Goal: Use online tool/utility: Utilize a website feature to perform a specific function

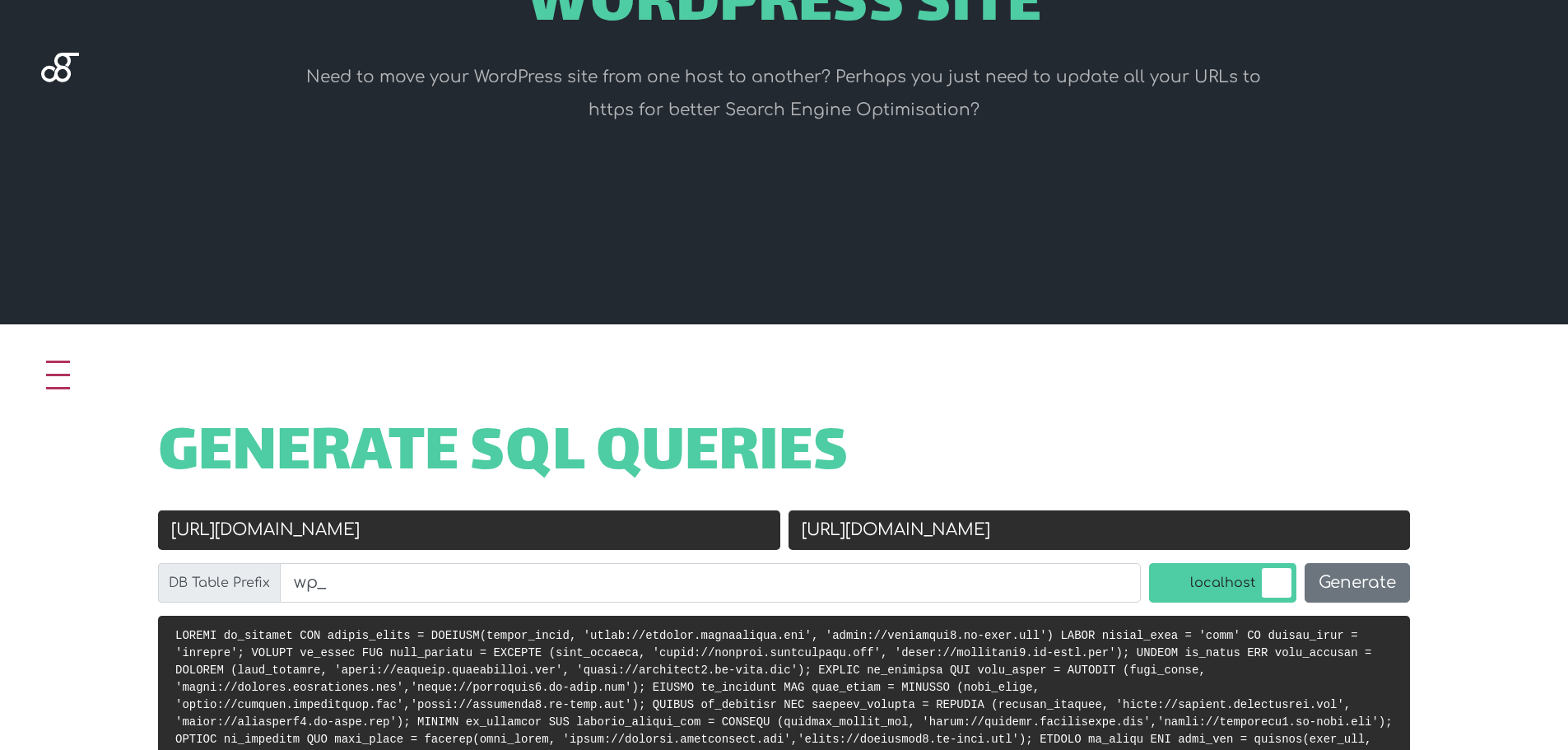
scroll to position [494, 0]
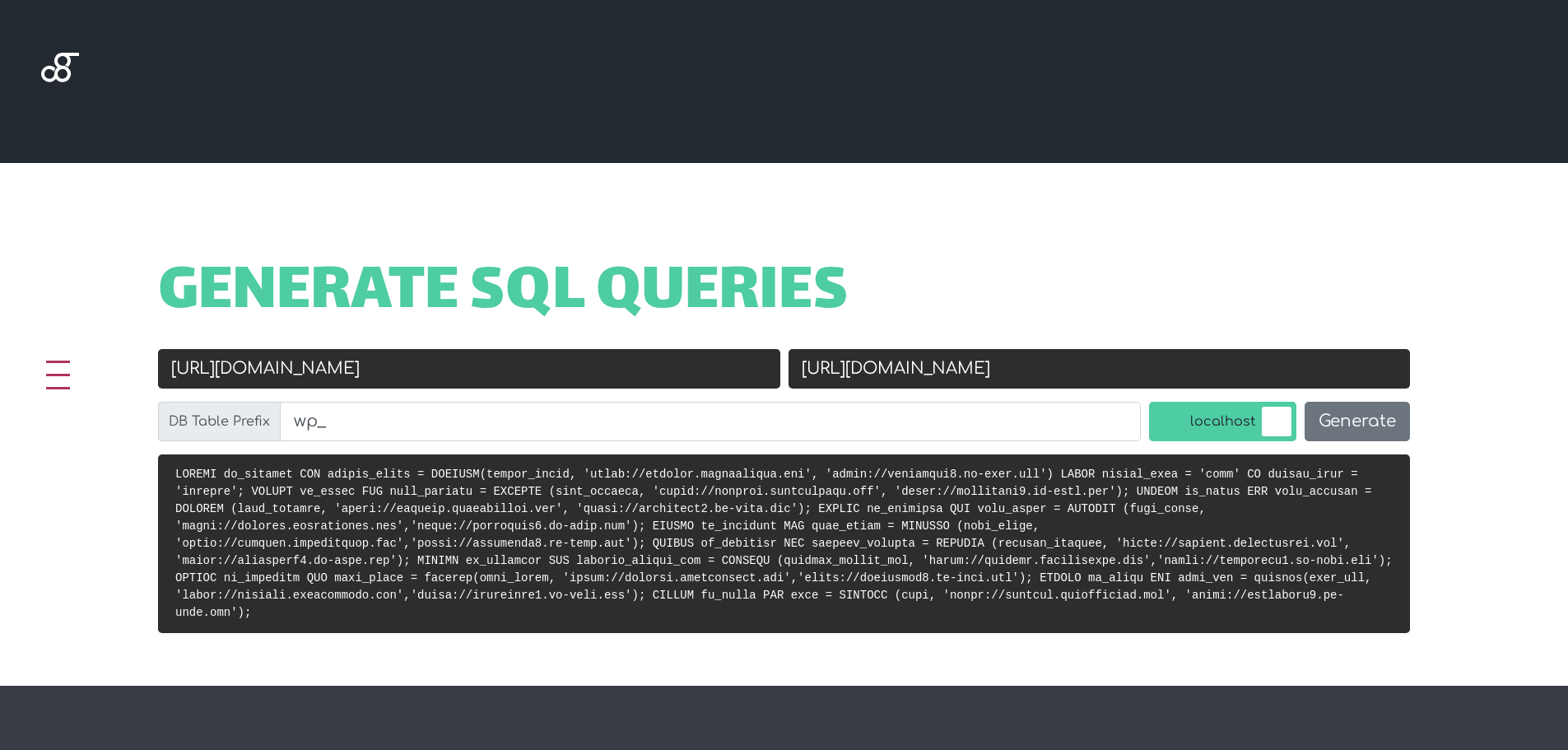
drag, startPoint x: 493, startPoint y: 364, endPoint x: 148, endPoint y: 356, distance: 345.1
click at [148, 356] on div "Old URL [URL][DOMAIN_NAME] New URL [URL][DOMAIN_NAME] DB Table Prefix wp_ local…" at bounding box center [784, 401] width 1318 height 106
paste input "montypayu13.sg-host"
click at [467, 389] on div "Old URL https://crispan.montypaydev.com" at bounding box center [469, 375] width 630 height 52
drag, startPoint x: 458, startPoint y: 364, endPoint x: 238, endPoint y: 356, distance: 220.1
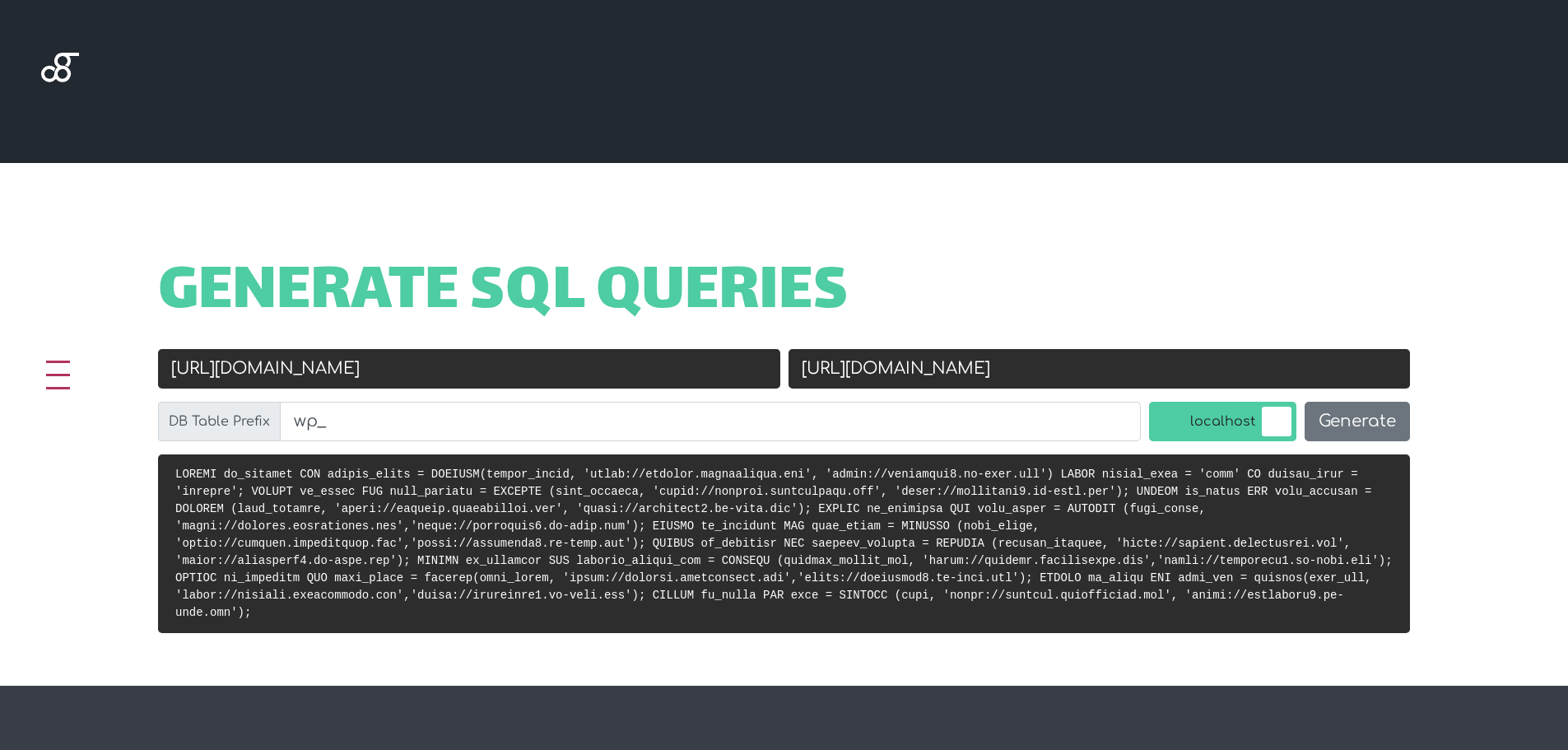
click at [238, 356] on input "https://crispan.montypaydev.com" at bounding box center [469, 368] width 622 height 39
paste input "montypayu13.sg-host"
type input "[URL][DOMAIN_NAME]"
drag, startPoint x: 517, startPoint y: 367, endPoint x: 89, endPoint y: 340, distance: 428.9
click at [89, 340] on div "Generate SQL Queries Old URL https://montypayu13.sg-host.com New URL https://mo…" at bounding box center [784, 425] width 1568 height 523
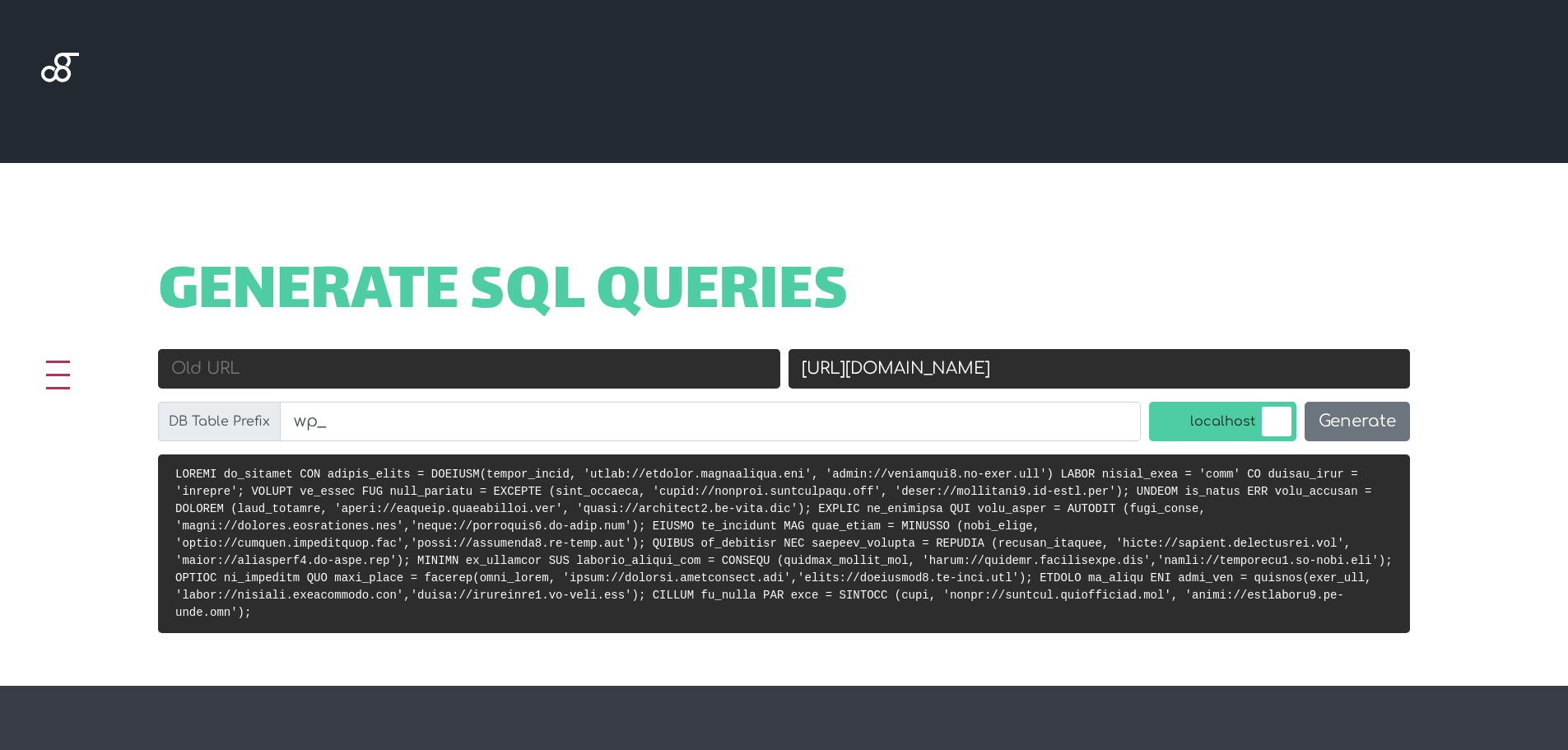
paste input "[URL][DOMAIN_NAME]"
type input "[URL][DOMAIN_NAME]"
paste input "[URL][DOMAIN_NAME]"
type input "[URL][DOMAIN_NAME]"
drag, startPoint x: 1131, startPoint y: 373, endPoint x: 779, endPoint y: 370, distance: 352.0
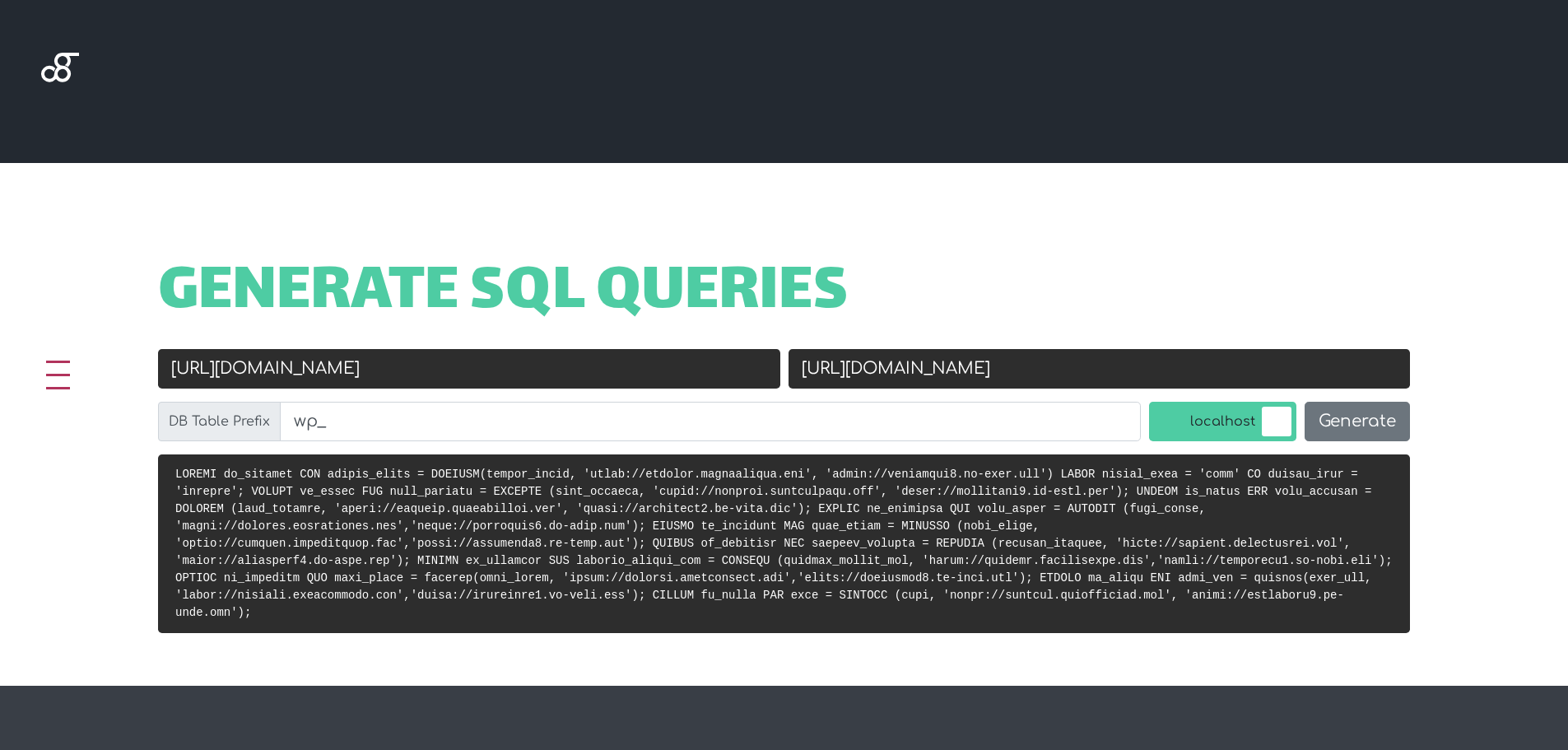
click at [779, 370] on div "Old URL https://baseballbat.montypaydev.com/ New URL https://montypayu9.sg-host…" at bounding box center [784, 401] width 1261 height 106
paste input "13"
type input "[URL][DOMAIN_NAME]"
click at [472, 409] on input "wp_" at bounding box center [710, 421] width 861 height 39
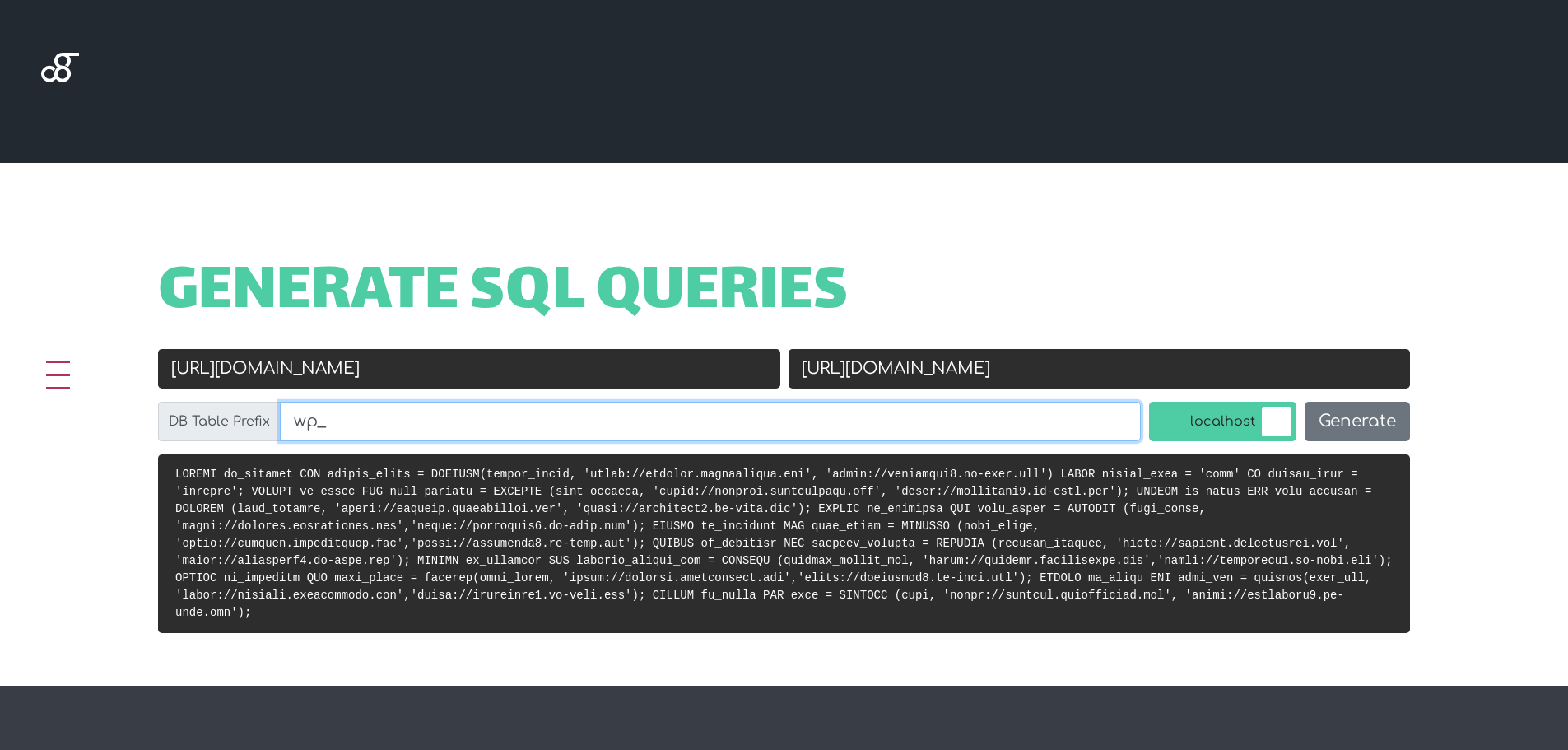
click at [472, 409] on input "wp_" at bounding box center [710, 421] width 861 height 39
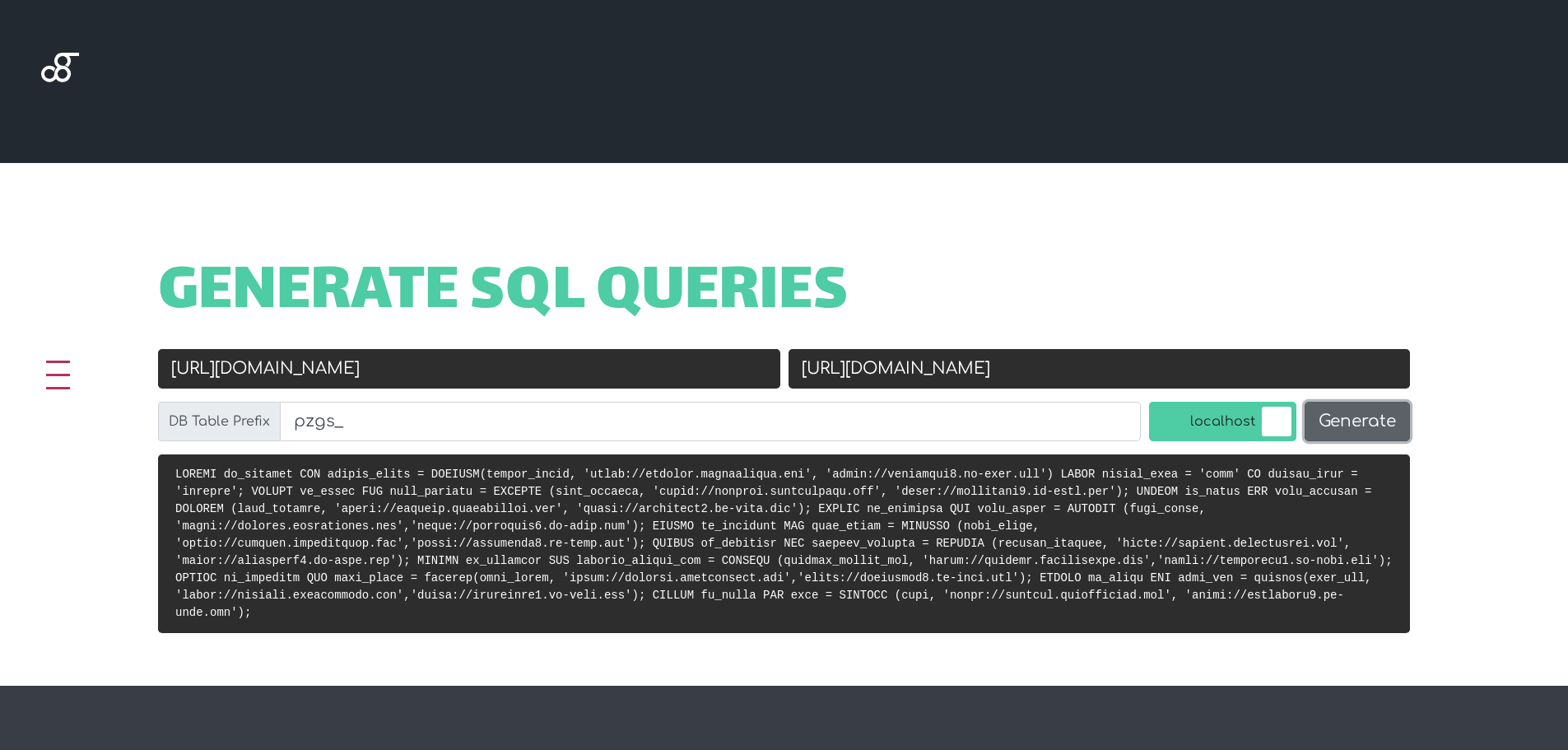
type input "pzgs_"
click at [1330, 422] on button "Generate" at bounding box center [1357, 421] width 106 height 39
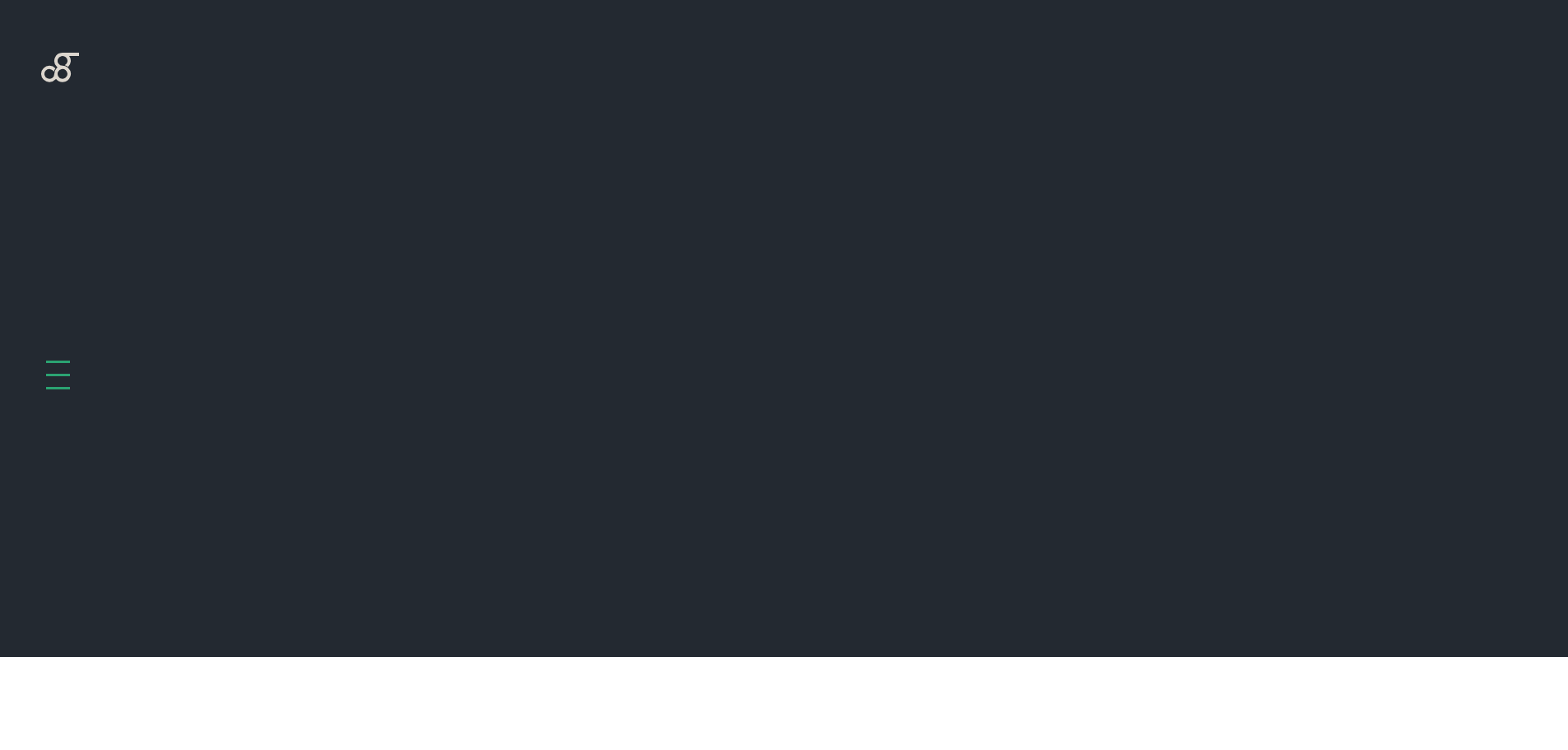
scroll to position [657, 0]
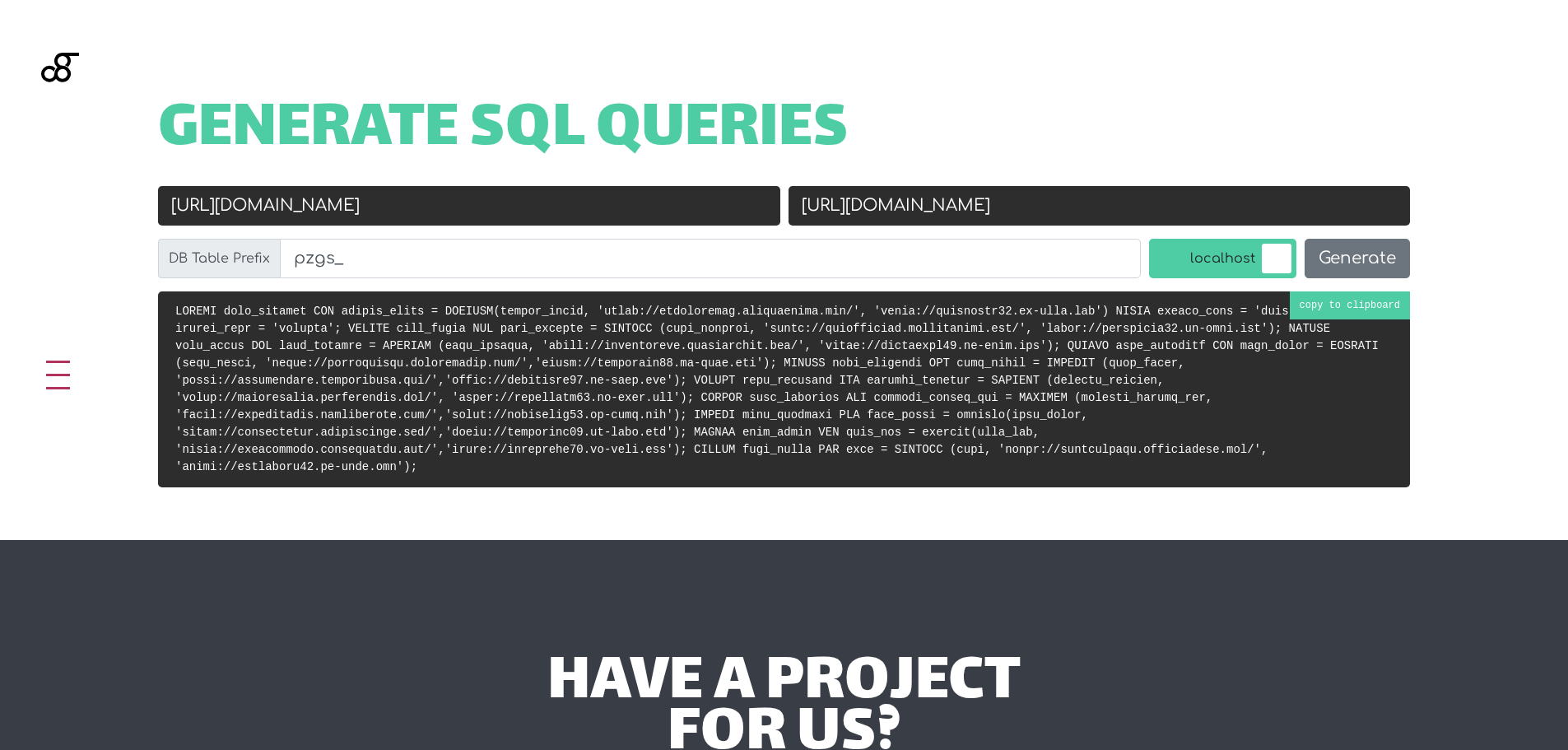
click at [1349, 303] on pre at bounding box center [784, 390] width 1252 height 196
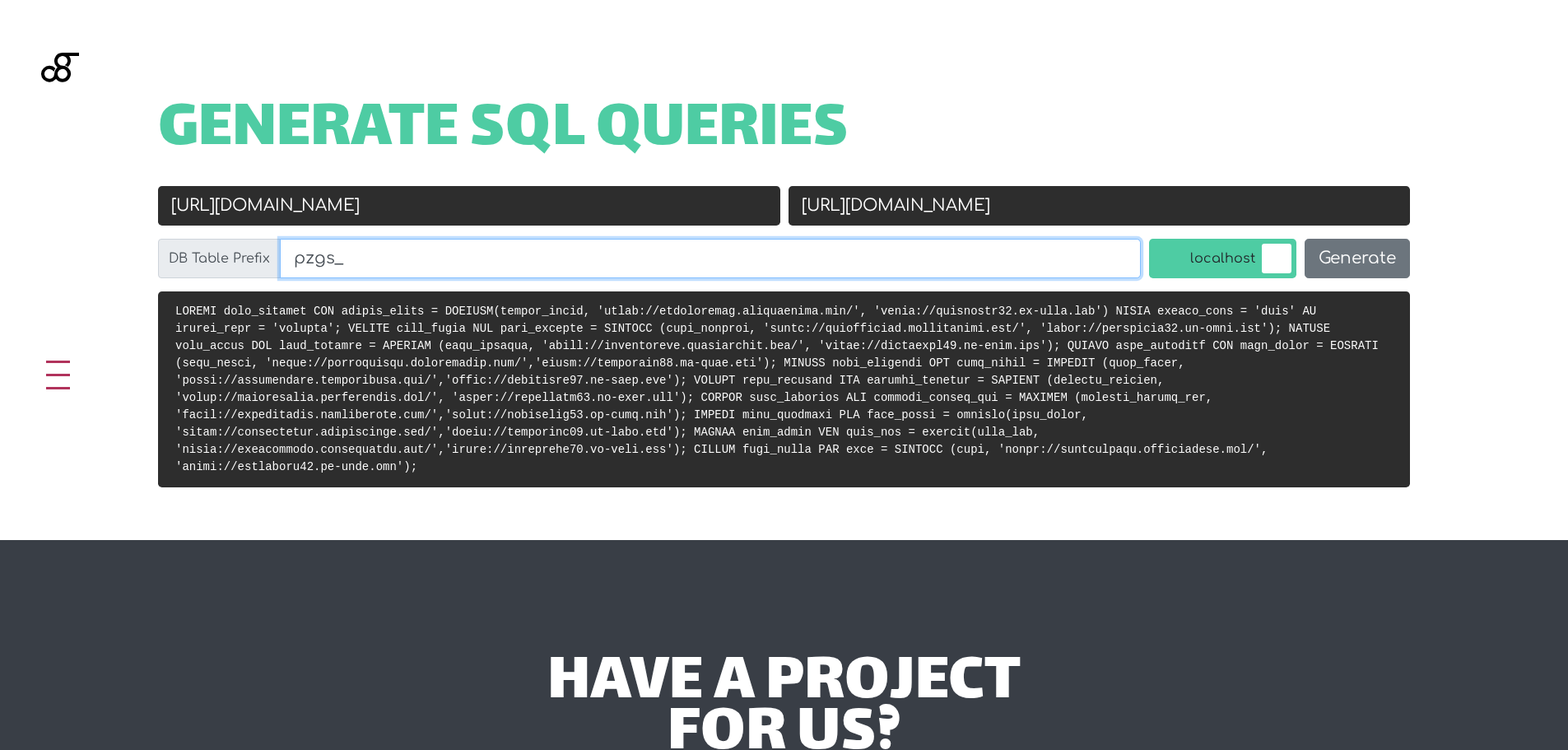
drag, startPoint x: 350, startPoint y: 258, endPoint x: 284, endPoint y: 257, distance: 66.0
click at [284, 257] on input "pzgs_" at bounding box center [710, 258] width 861 height 39
click at [1213, 250] on label "localhost" at bounding box center [1222, 258] width 148 height 39
click at [1133, 243] on input "localhost" at bounding box center [1133, 243] width 0 height 0
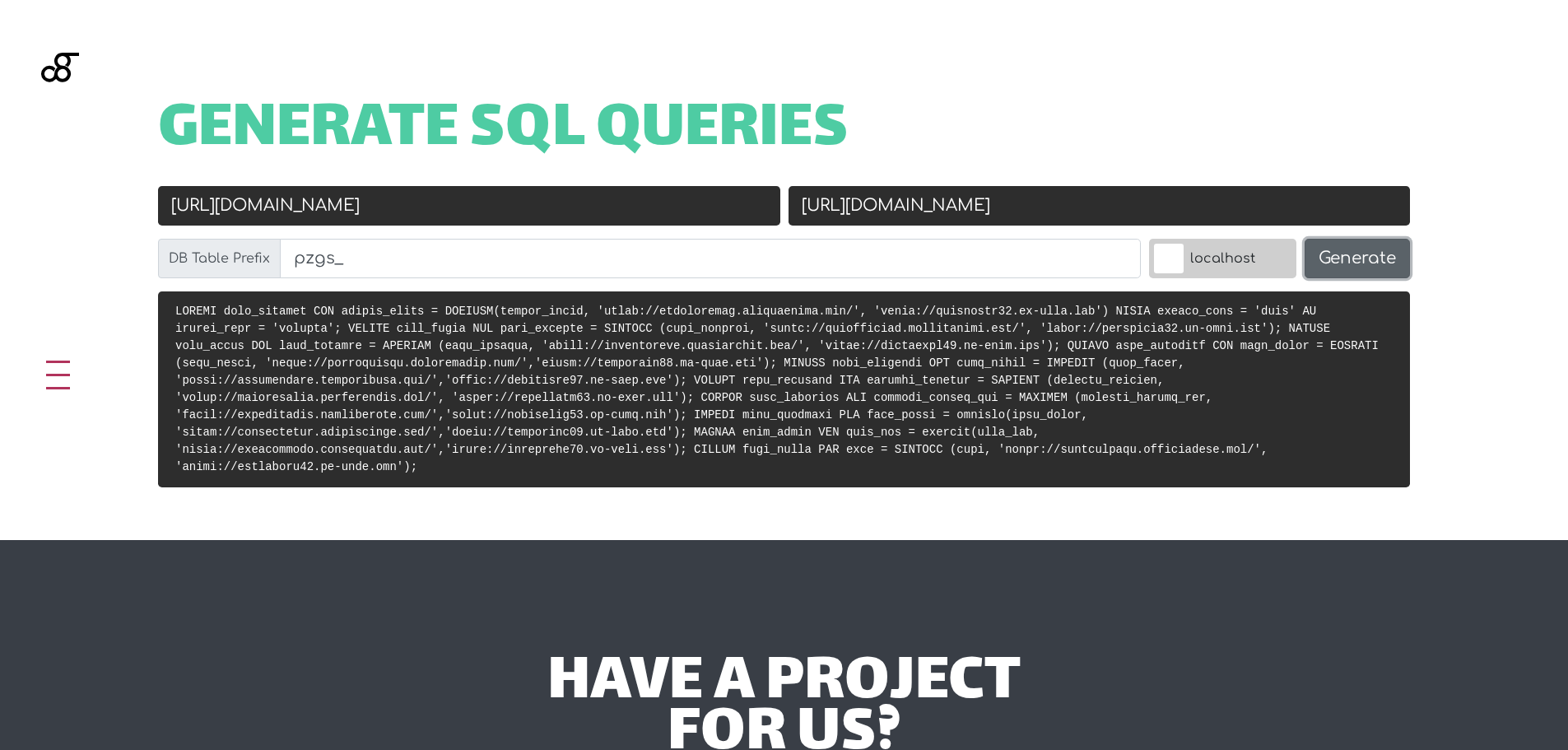
click at [1359, 259] on button "Generate" at bounding box center [1357, 258] width 106 height 39
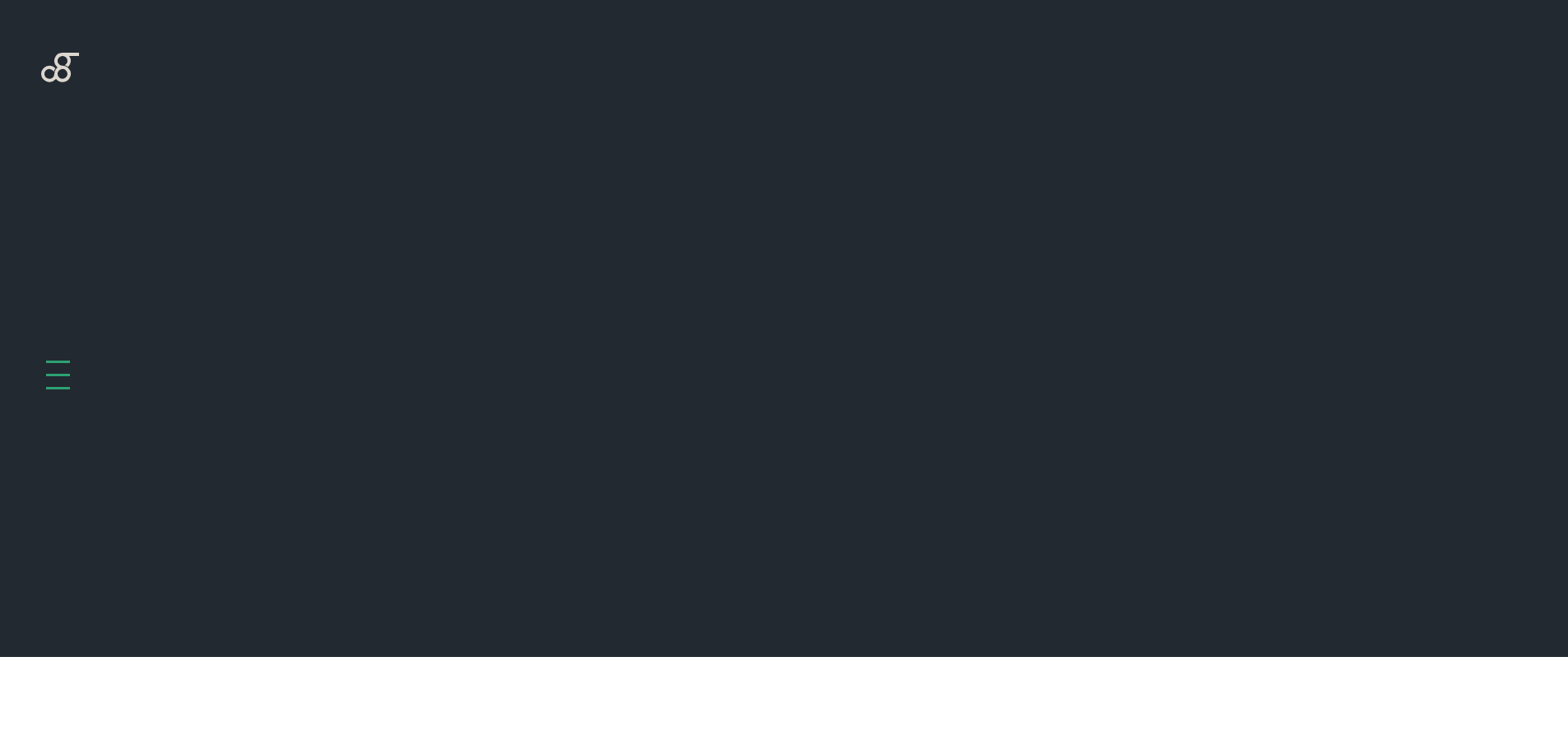
scroll to position [657, 0]
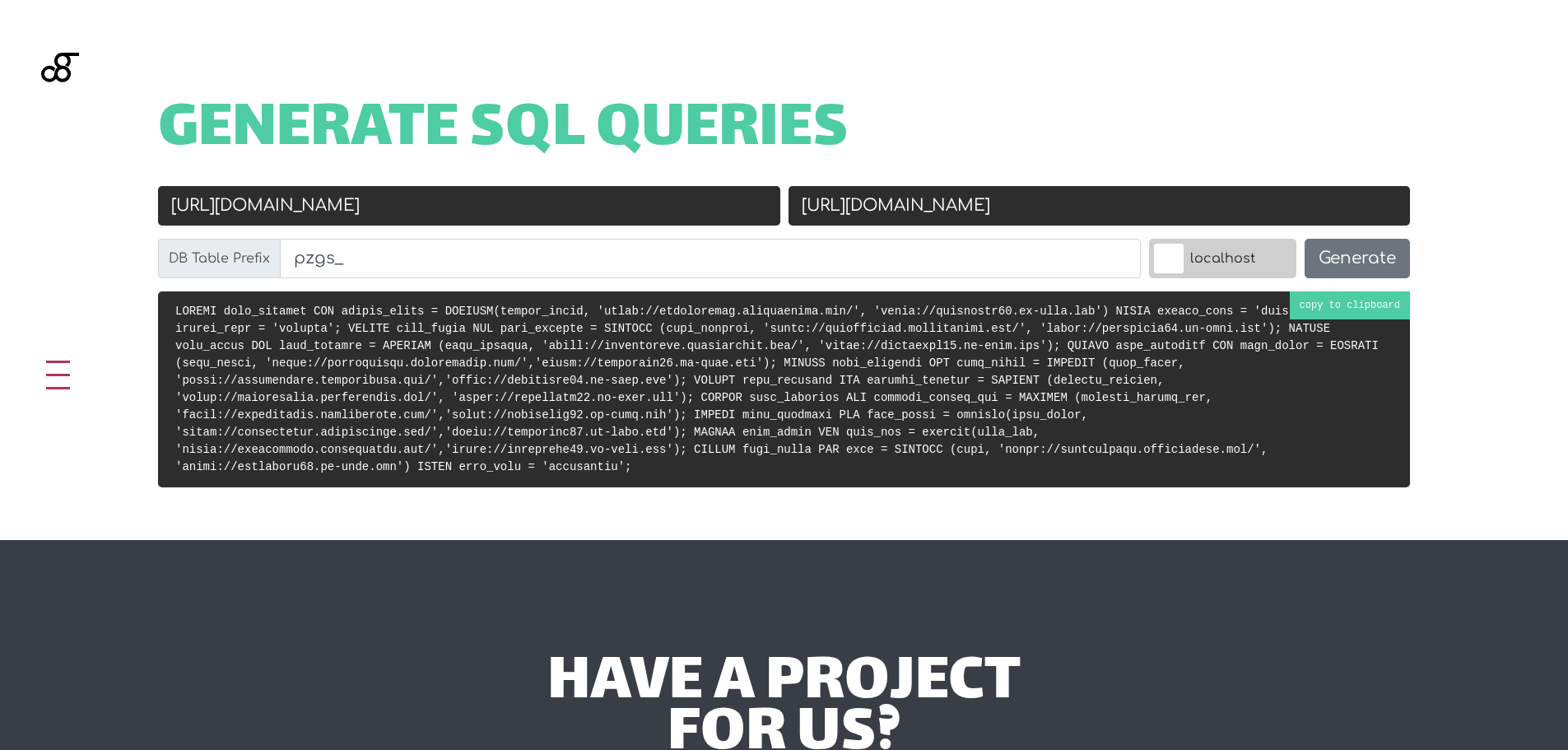
click at [1333, 302] on pre at bounding box center [784, 390] width 1252 height 196
click at [1208, 259] on label "localhost" at bounding box center [1222, 258] width 148 height 39
click at [1133, 243] on input "localhost" at bounding box center [1133, 243] width 0 height 0
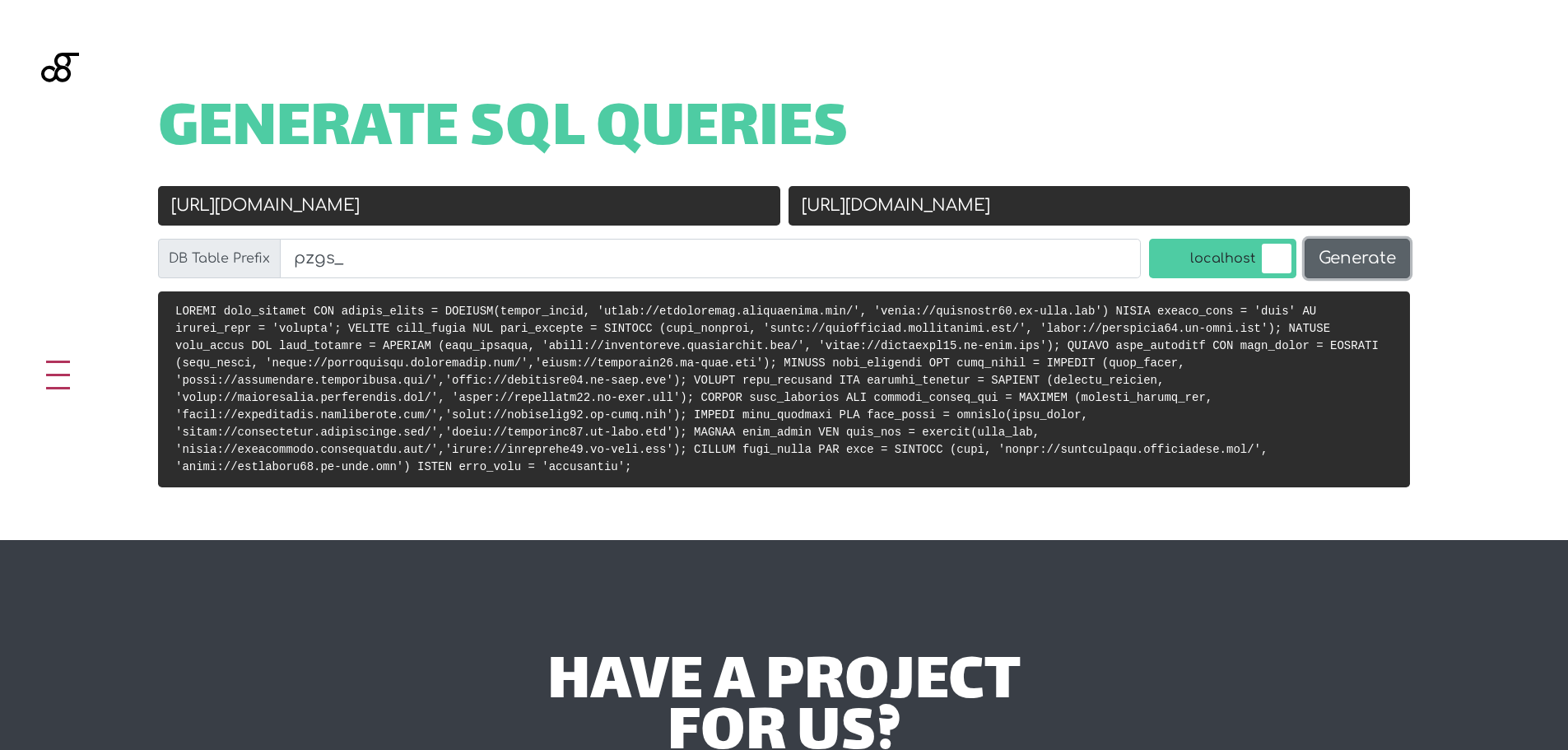
click at [1362, 257] on button "Generate" at bounding box center [1357, 258] width 106 height 39
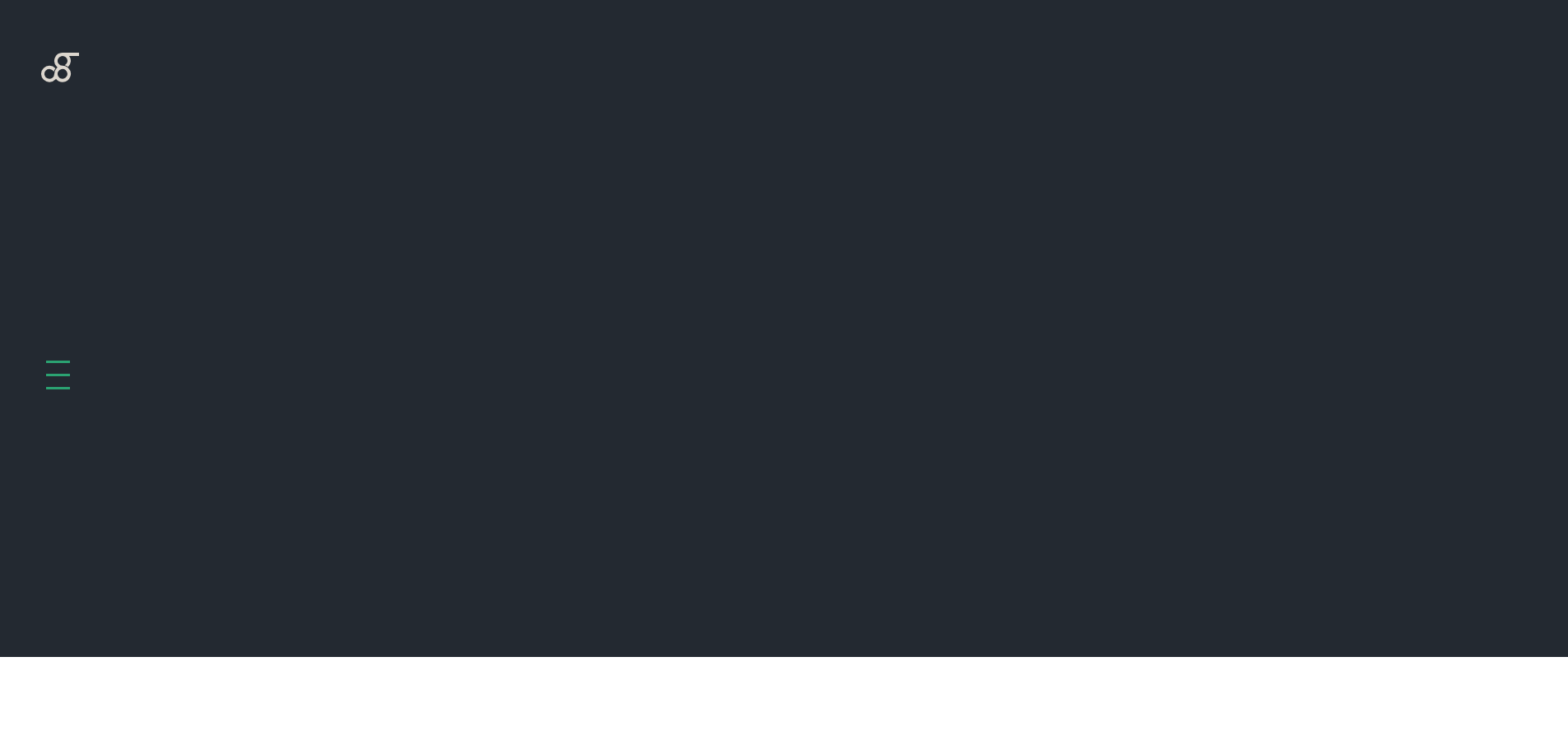
scroll to position [657, 0]
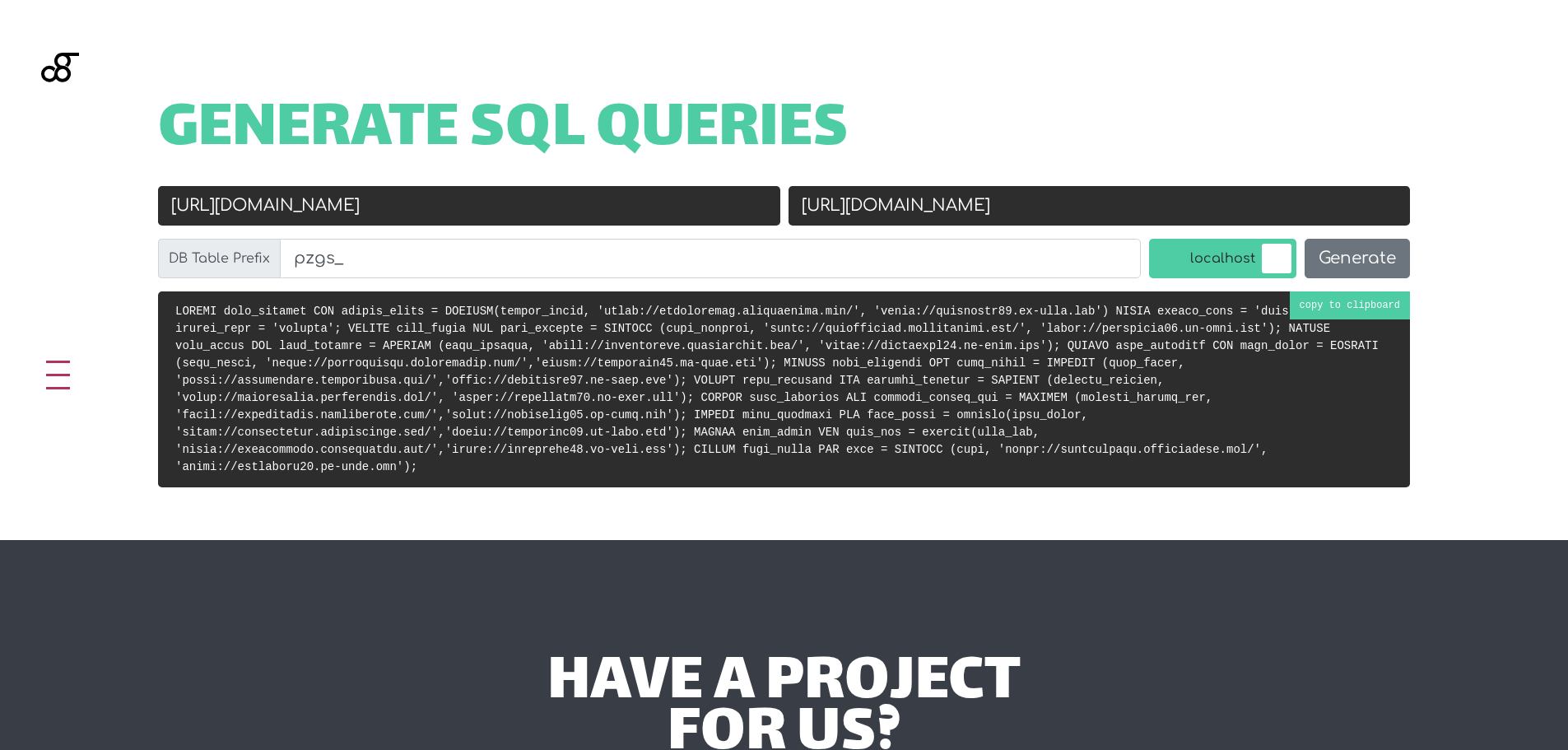
click at [1381, 300] on pre at bounding box center [784, 390] width 1252 height 196
